Goal: Information Seeking & Learning: Check status

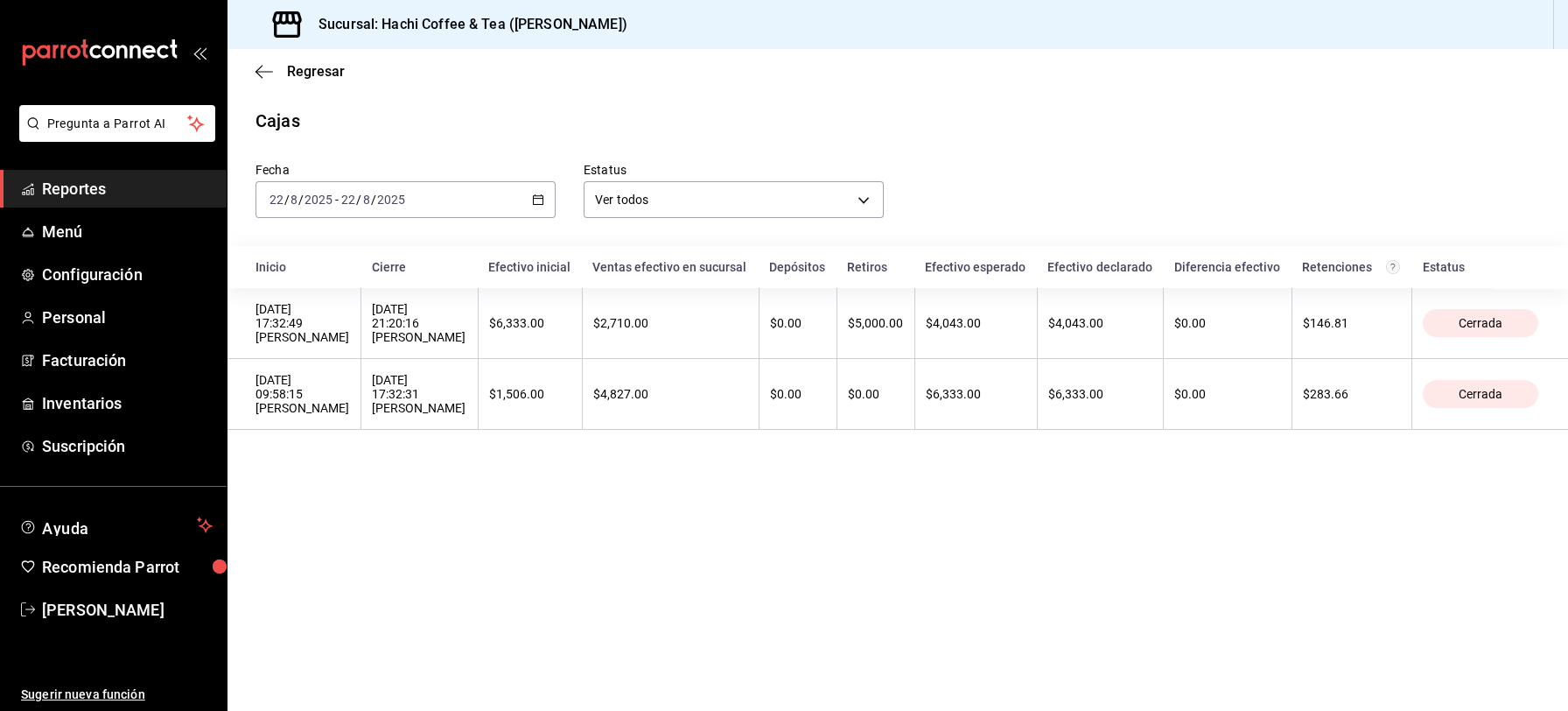
click at [133, 187] on span "Reportes" at bounding box center [127, 188] width 171 height 23
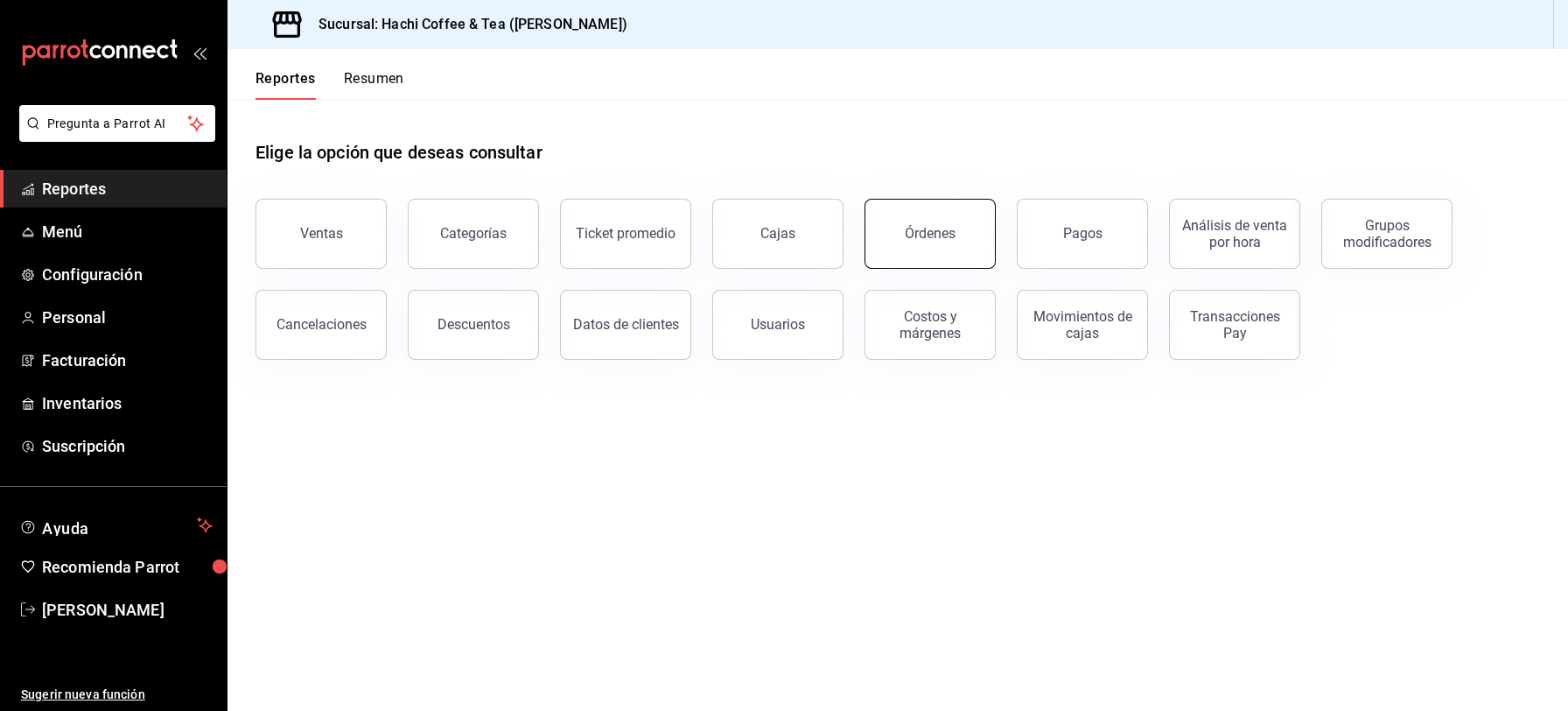
click at [918, 254] on button "Órdenes" at bounding box center [930, 234] width 132 height 70
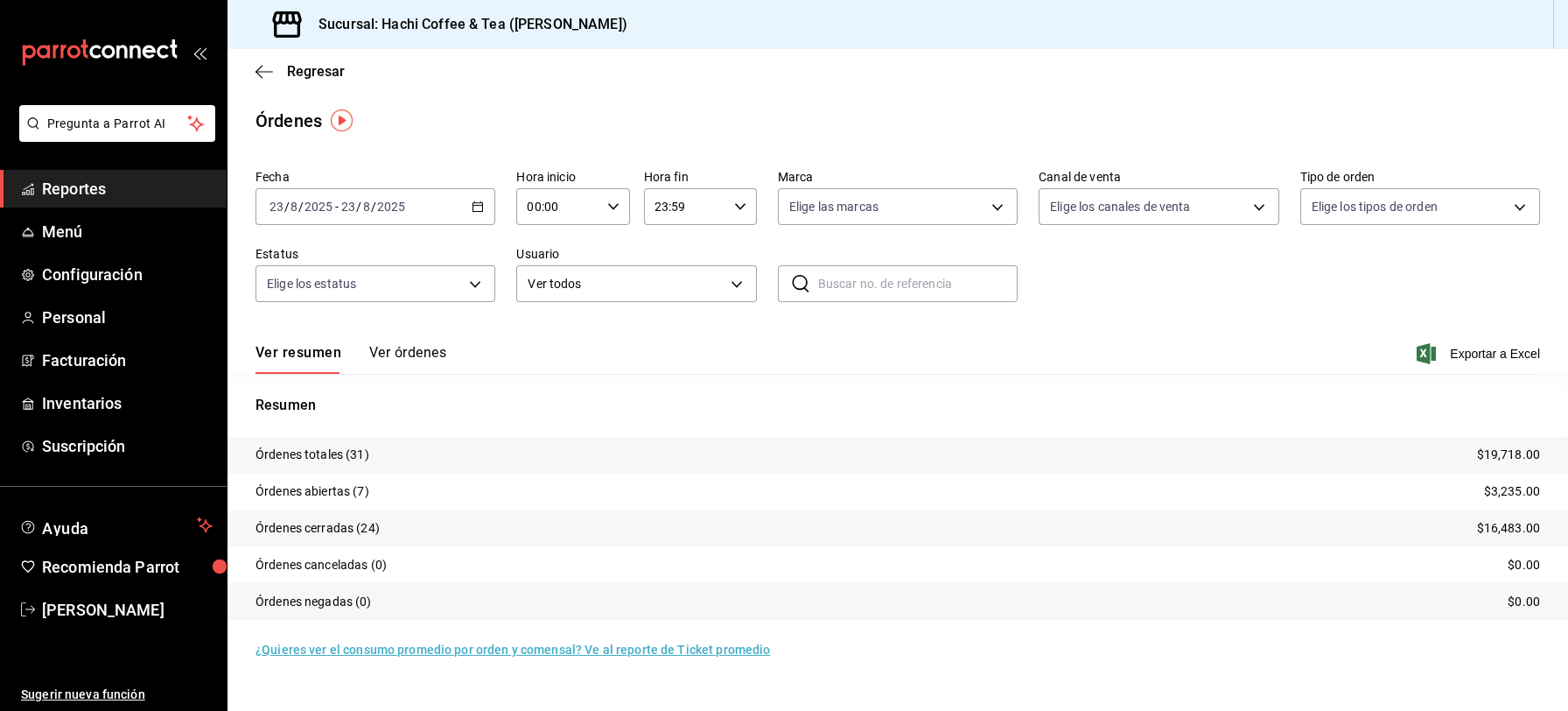
click at [80, 200] on span "Reportes" at bounding box center [127, 188] width 171 height 23
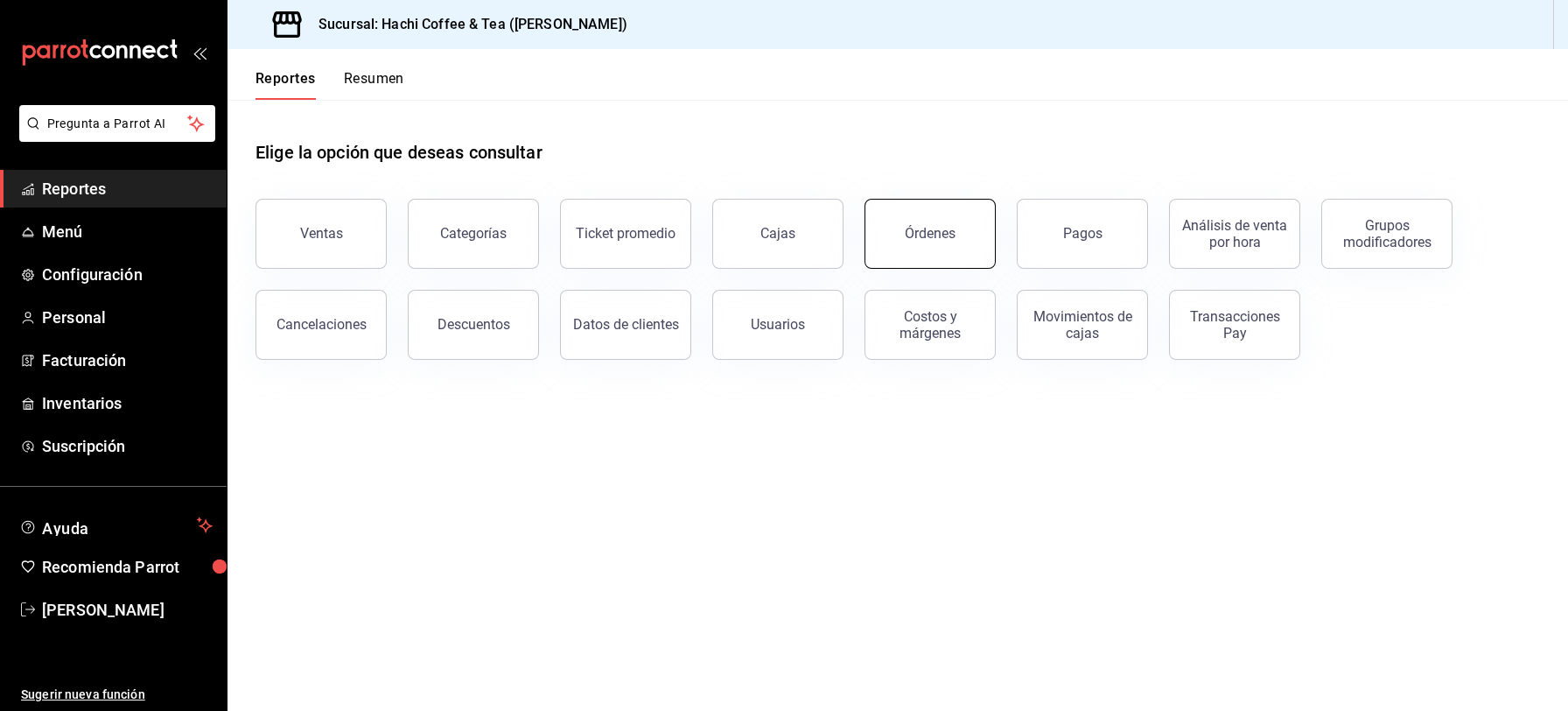
click at [960, 252] on button "Órdenes" at bounding box center [930, 234] width 132 height 70
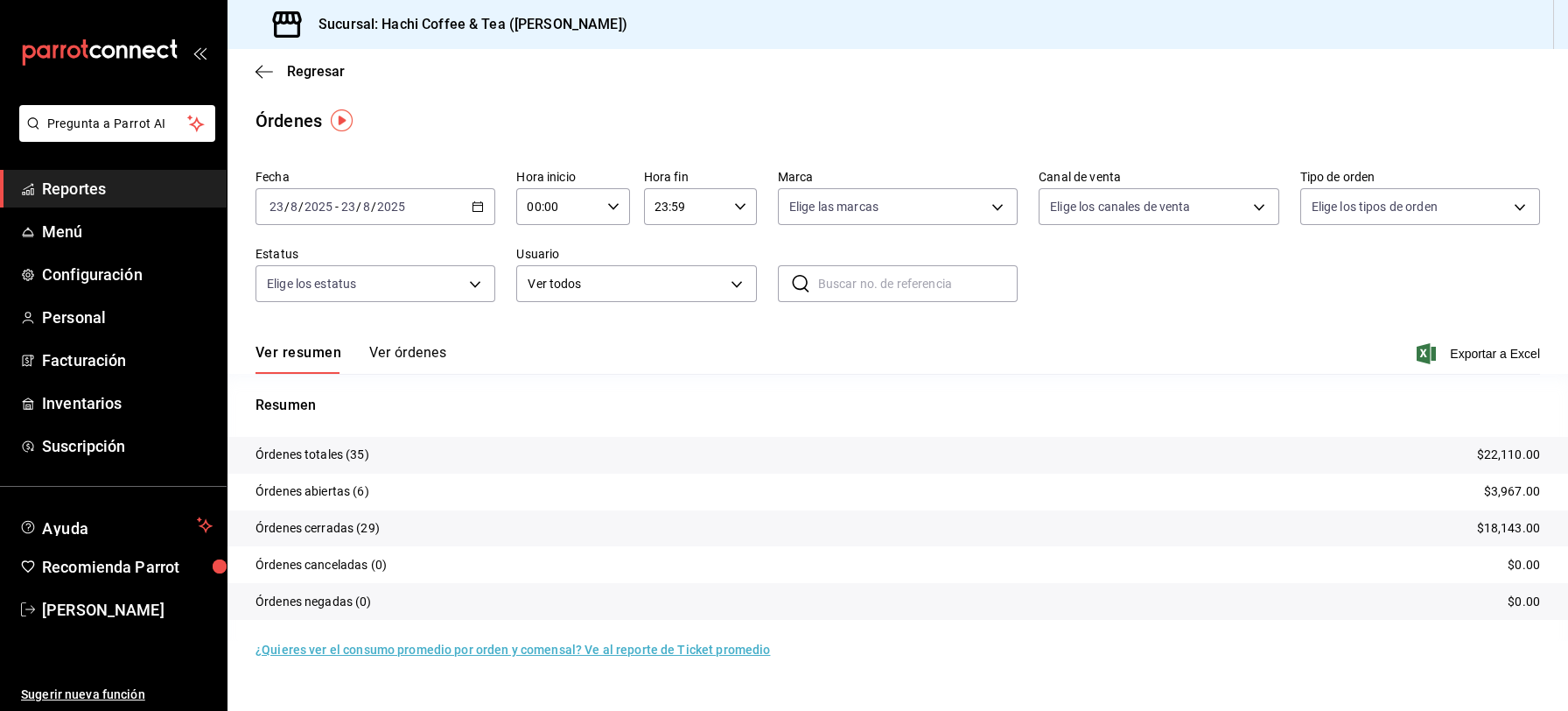
click at [392, 357] on button "Ver órdenes" at bounding box center [408, 358] width 77 height 30
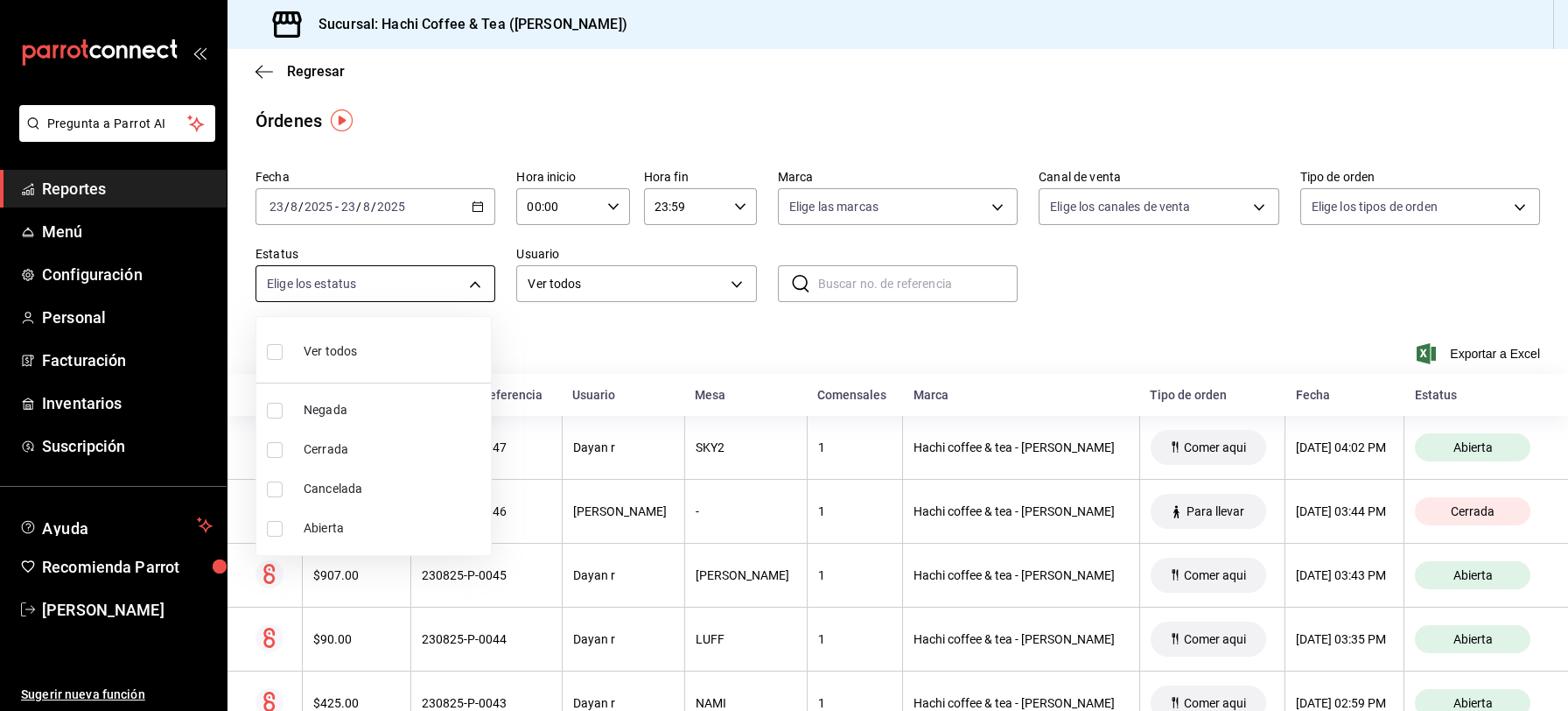
click at [470, 285] on body "Pregunta a Parrot AI Reportes Menú Configuración Personal Facturación Inventari…" at bounding box center [784, 356] width 1568 height 711
click at [346, 489] on span "Cancelada" at bounding box center [393, 489] width 180 height 19
type input "CANCELED"
checkbox input "true"
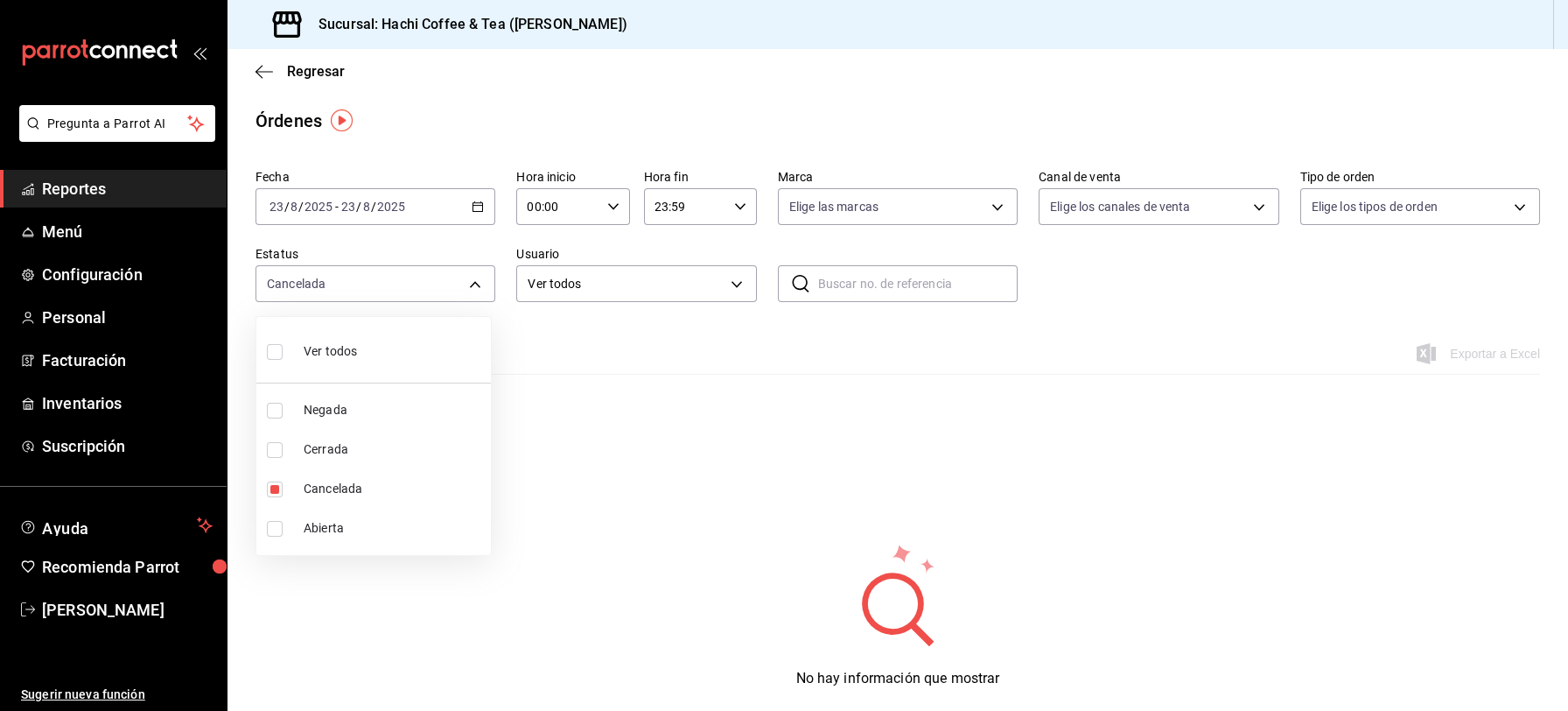
click at [475, 282] on div at bounding box center [784, 356] width 1568 height 711
click at [474, 281] on body "Pregunta a Parrot AI Reportes Menú Configuración Personal Facturación Inventari…" at bounding box center [784, 356] width 1568 height 711
click at [474, 281] on div at bounding box center [784, 356] width 1568 height 711
click at [474, 281] on body "Pregunta a Parrot AI Reportes Menú Configuración Personal Facturación Inventari…" at bounding box center [784, 356] width 1568 height 711
click at [392, 363] on li "Ver todos" at bounding box center [373, 350] width 234 height 52
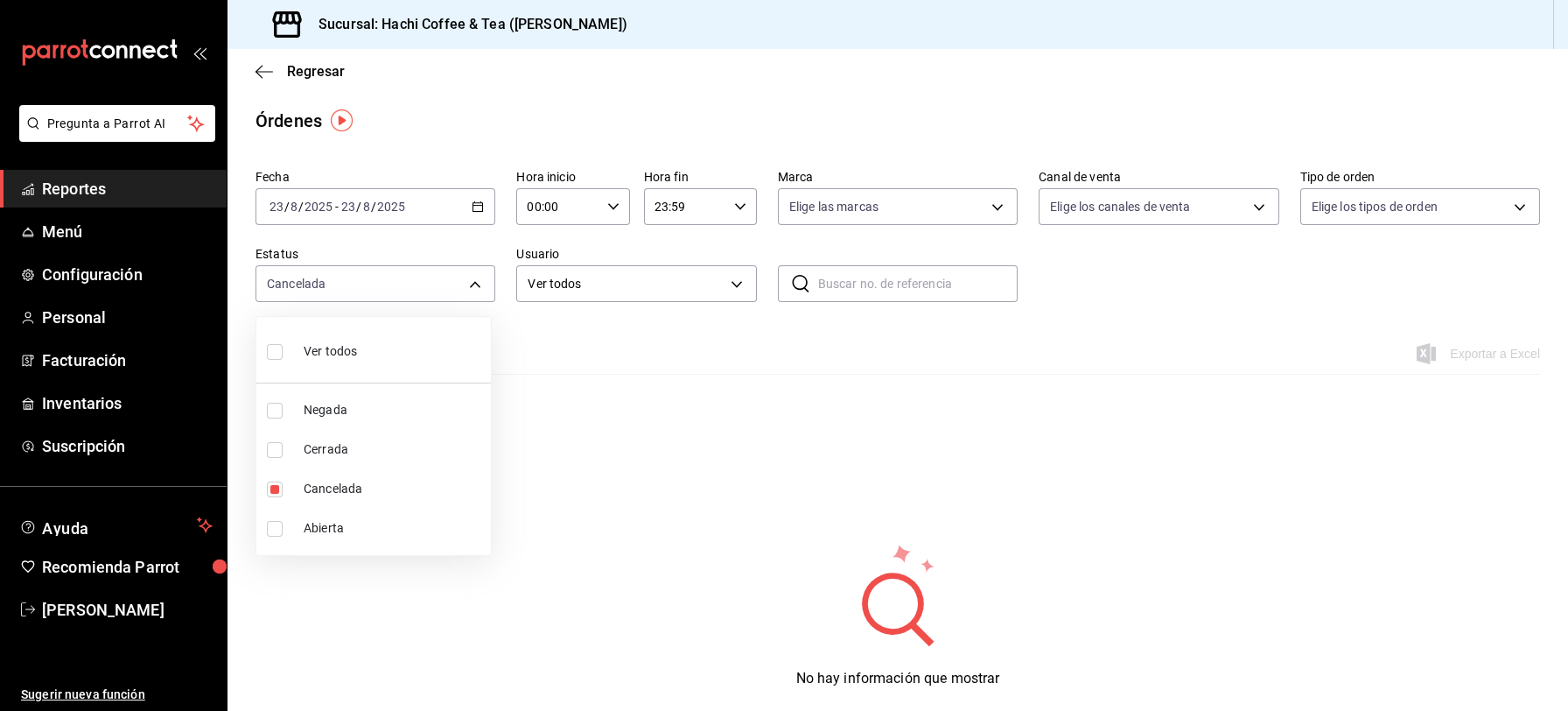
type input "DENIED,FINISHED,CANCELED,OPEN"
checkbox input "true"
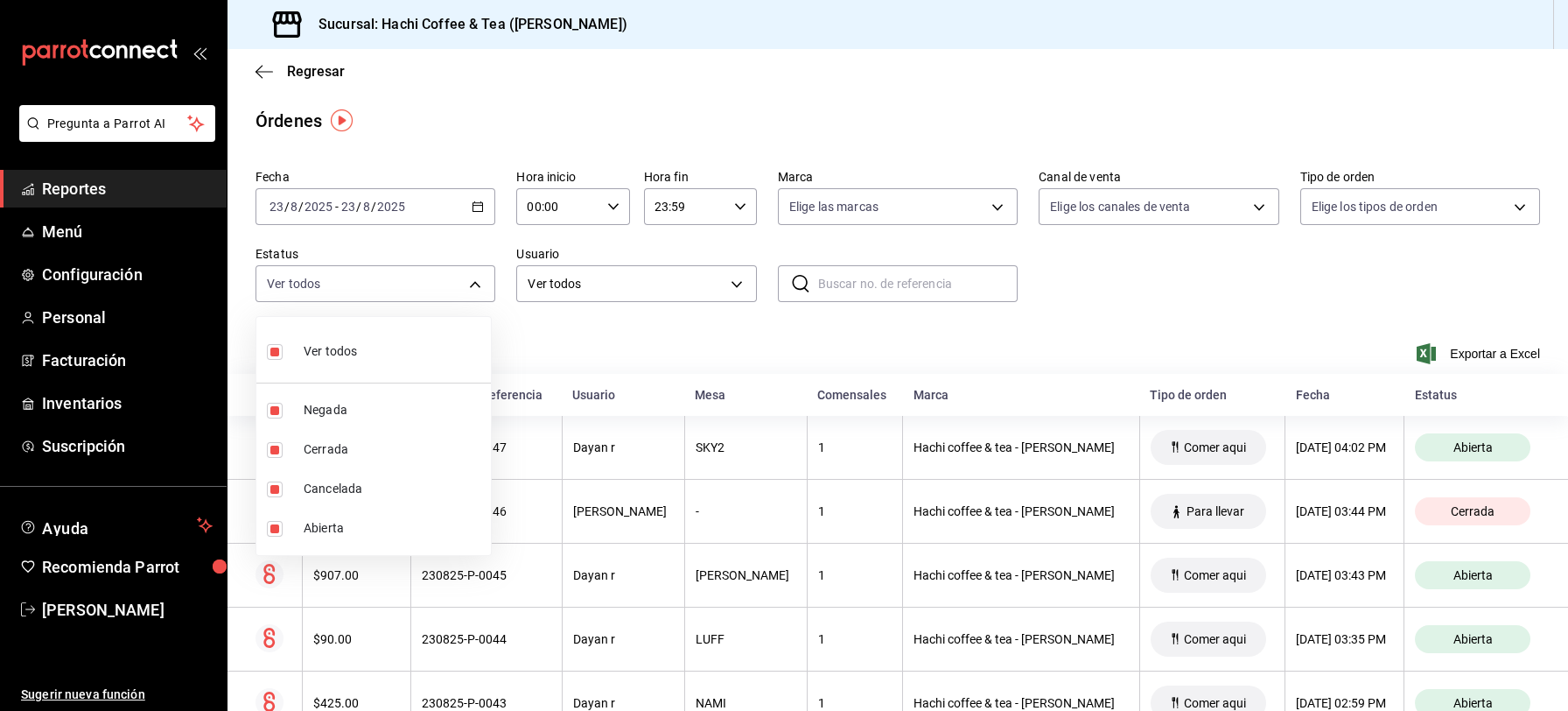
checkbox input "false"
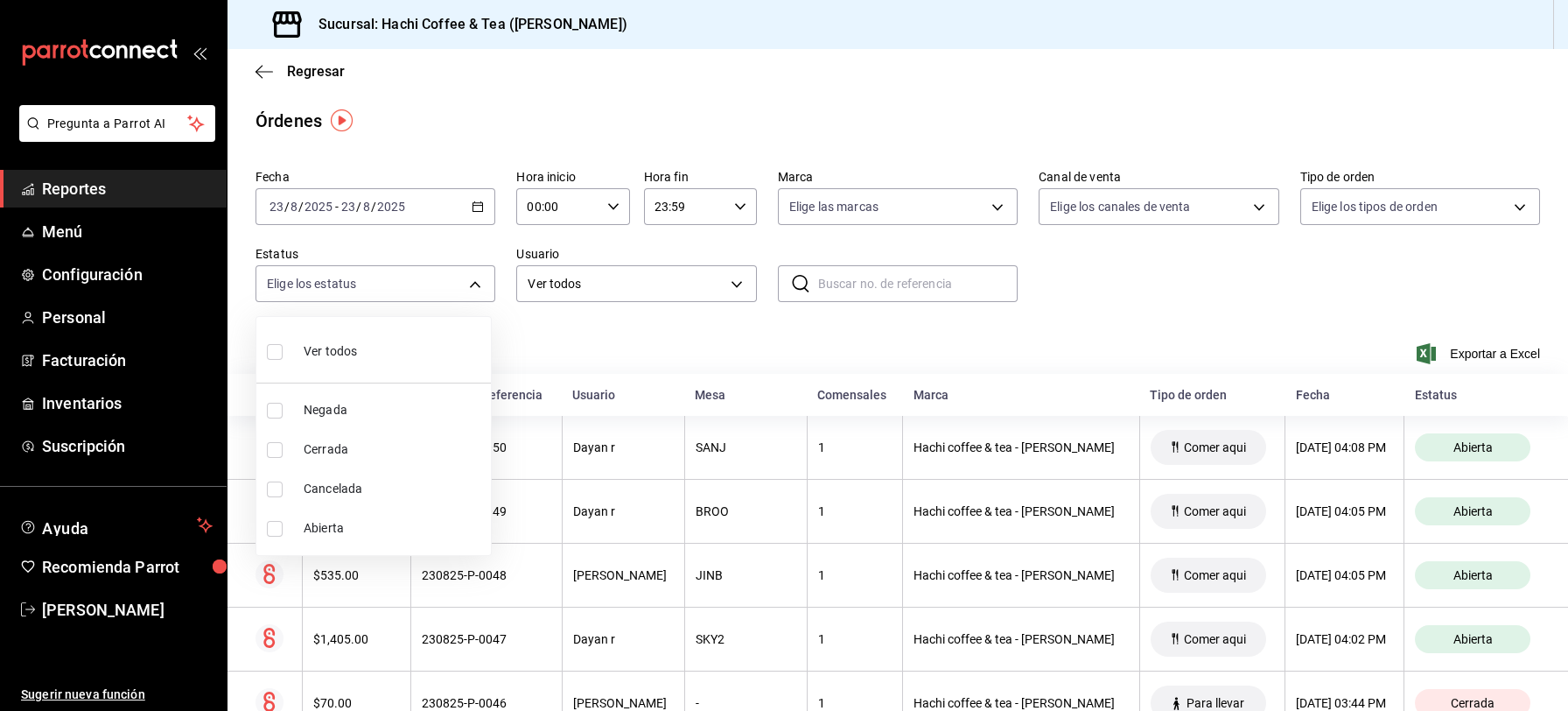
click at [67, 184] on div at bounding box center [784, 356] width 1568 height 711
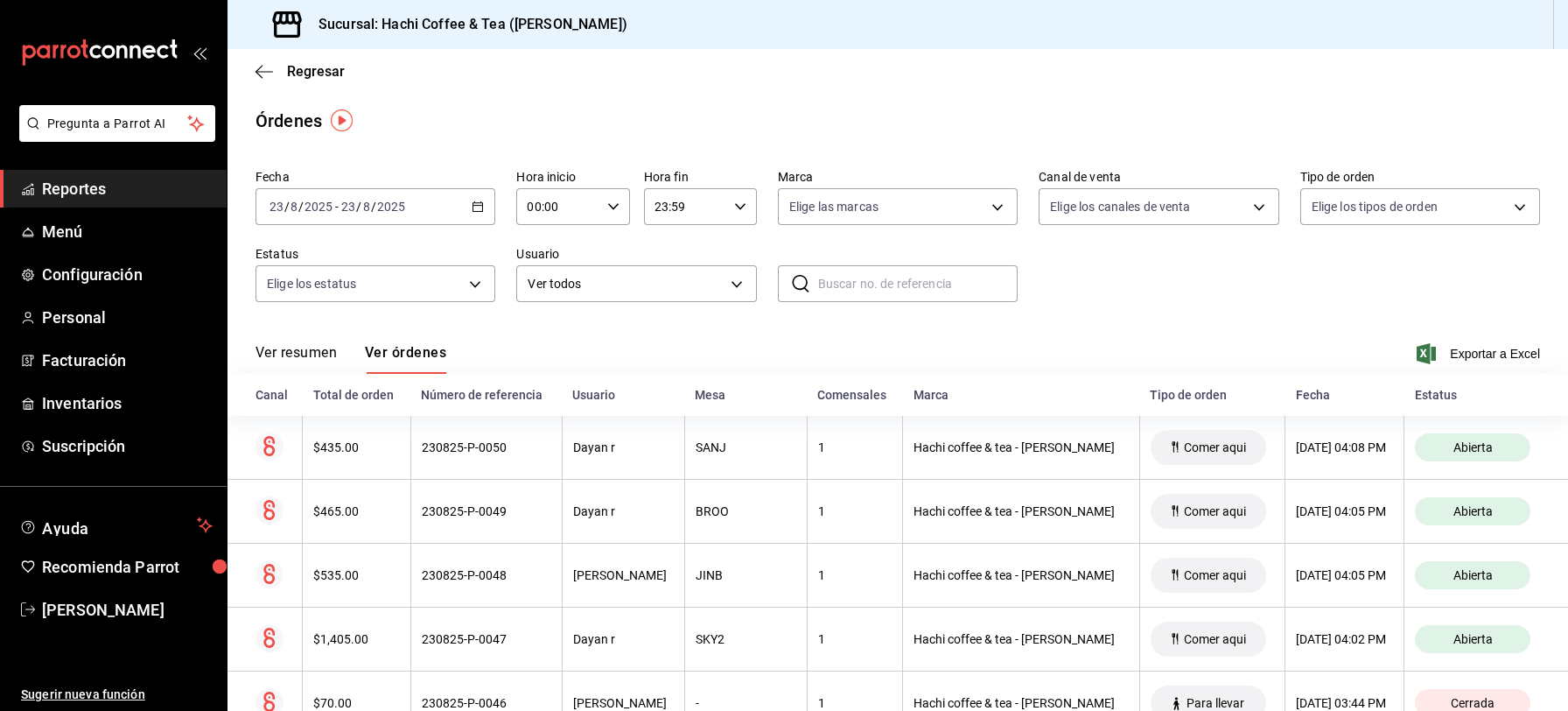
click at [67, 184] on span "Reportes" at bounding box center [127, 188] width 171 height 23
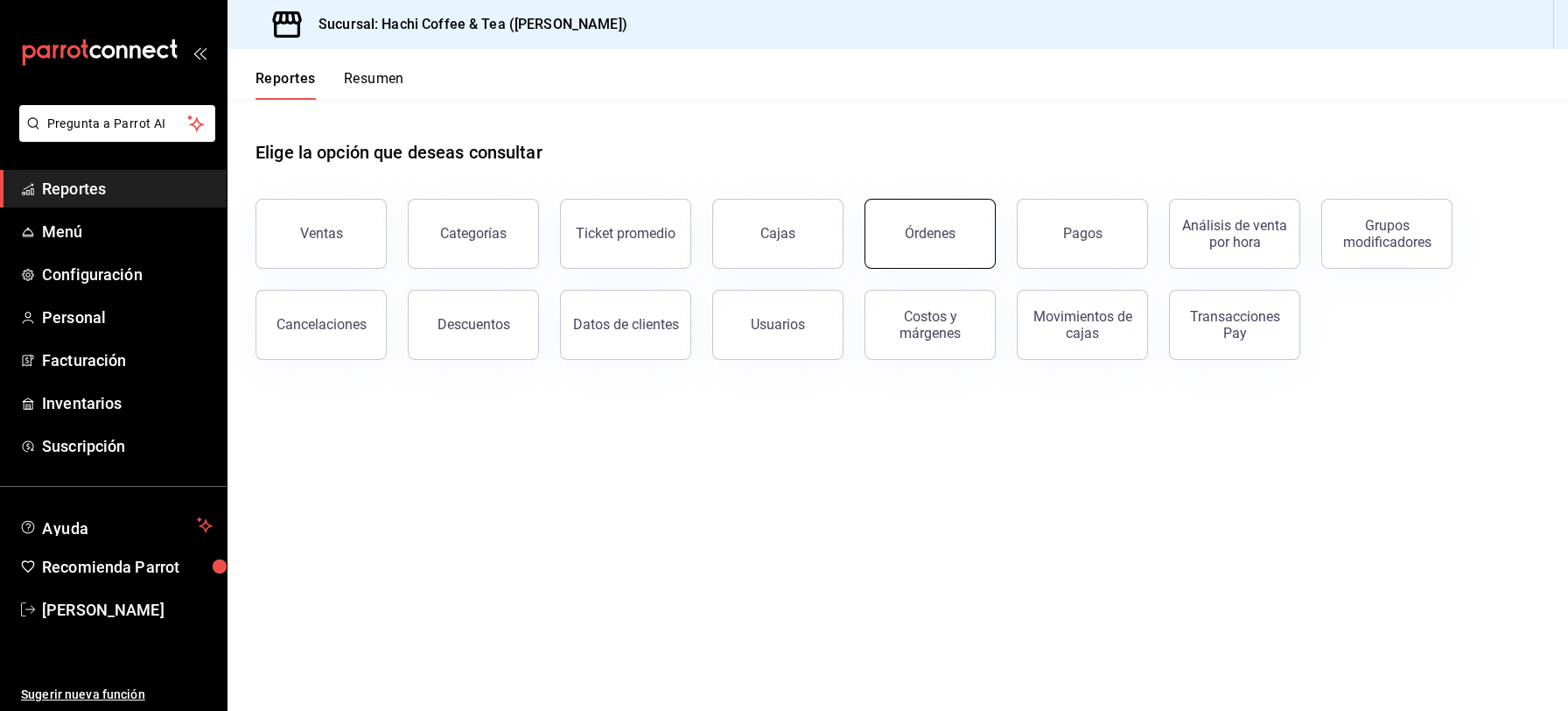
click at [966, 256] on button "Órdenes" at bounding box center [930, 234] width 132 height 70
